Goal: Transaction & Acquisition: Book appointment/travel/reservation

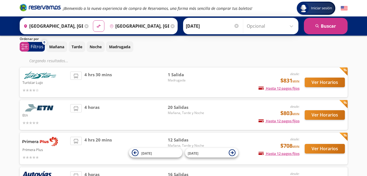
scroll to position [19, 0]
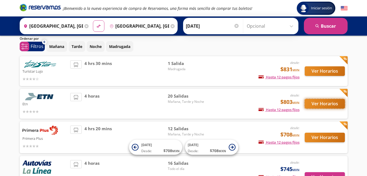
click at [322, 101] on button "Ver Horarios" at bounding box center [325, 104] width 40 height 10
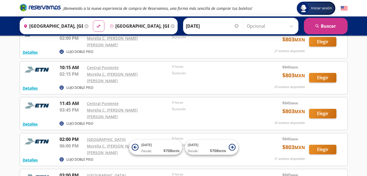
scroll to position [220, 0]
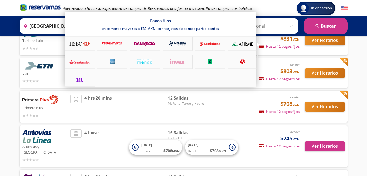
scroll to position [51, 0]
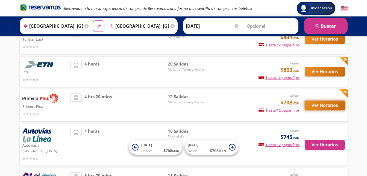
click at [322, 104] on button "Ver Horarios" at bounding box center [325, 105] width 40 height 10
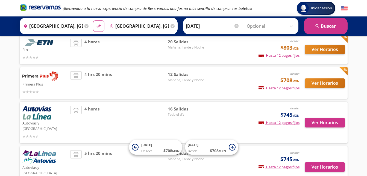
scroll to position [73, 0]
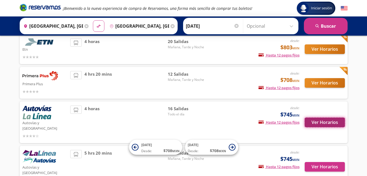
click at [325, 122] on button "Ver Horarios" at bounding box center [325, 122] width 40 height 10
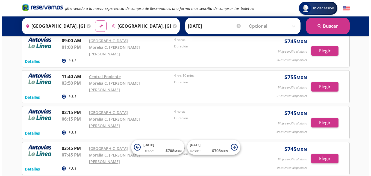
scroll to position [175, 0]
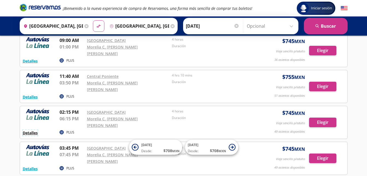
click at [28, 130] on button "Detalles" at bounding box center [30, 133] width 15 height 6
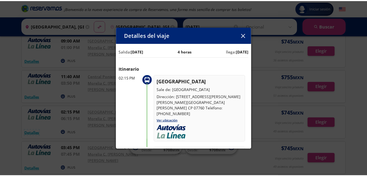
scroll to position [0, 0]
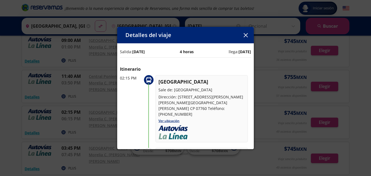
click at [247, 34] on icon "button" at bounding box center [246, 35] width 4 height 4
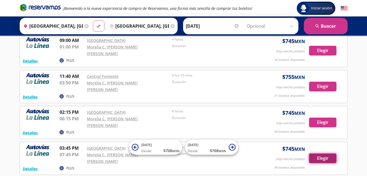
click at [318, 153] on button "Elegir" at bounding box center [322, 158] width 27 height 10
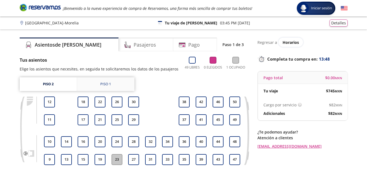
click at [103, 87] on link "Piso 1" at bounding box center [105, 84] width 57 height 14
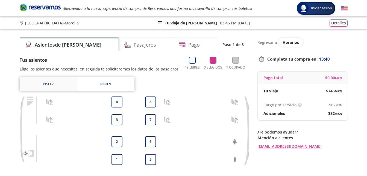
click at [66, 85] on link "Piso 2" at bounding box center [48, 84] width 57 height 14
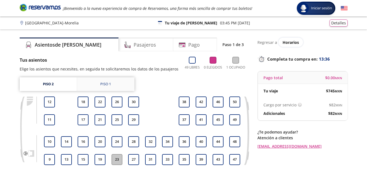
click at [107, 86] on div "Piso 1" at bounding box center [105, 83] width 11 height 5
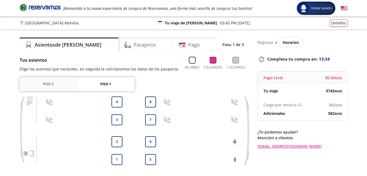
click at [65, 83] on link "Piso 2" at bounding box center [48, 84] width 57 height 14
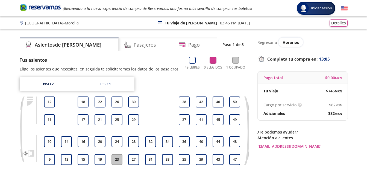
scroll to position [0, 0]
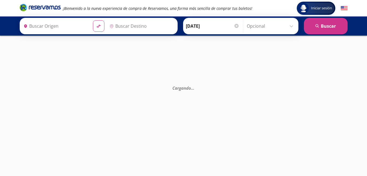
type input "[GEOGRAPHIC_DATA], [GEOGRAPHIC_DATA]"
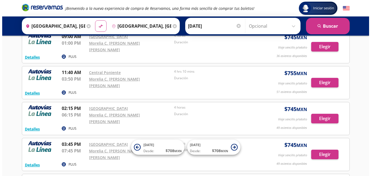
scroll to position [178, 0]
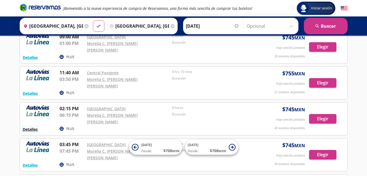
click at [36, 126] on button "Detalles" at bounding box center [30, 129] width 15 height 6
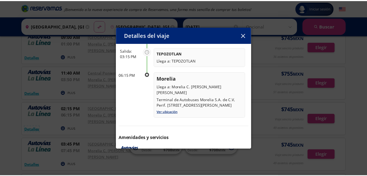
scroll to position [100, 0]
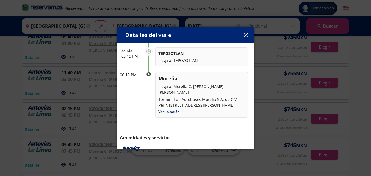
click at [244, 33] on icon "button" at bounding box center [246, 35] width 4 height 4
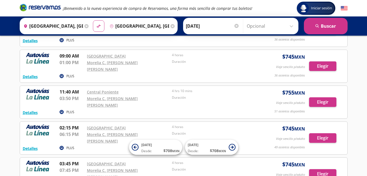
scroll to position [158, 0]
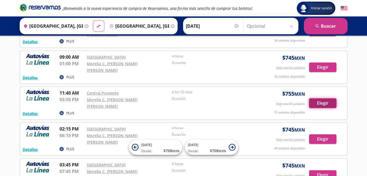
click at [331, 98] on button "Elegir" at bounding box center [322, 103] width 27 height 10
